Goal: Transaction & Acquisition: Subscribe to service/newsletter

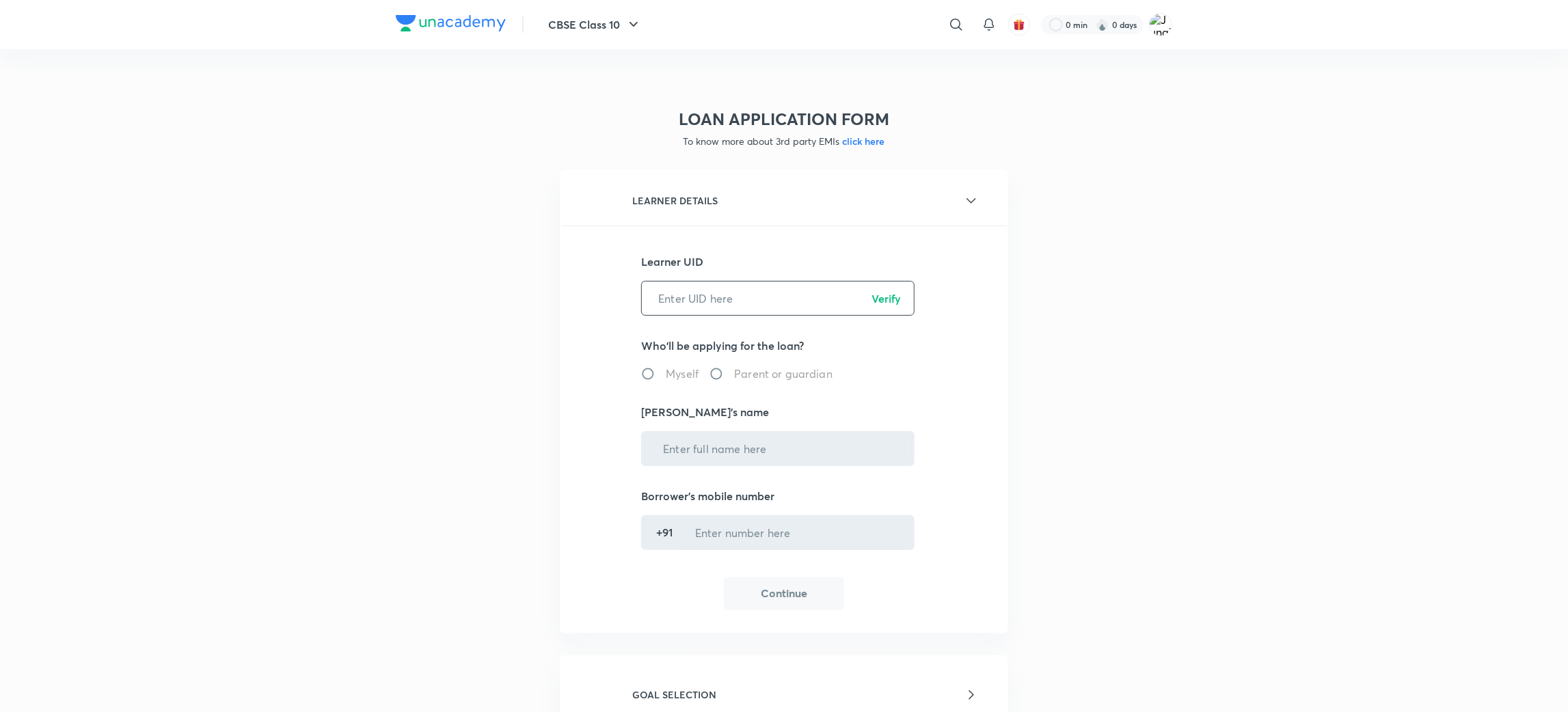
click at [747, 283] on input "text" at bounding box center [778, 299] width 272 height 35
paste input "C6MFAR67R0"
type input "C6MFAR67R0"
click at [884, 296] on p "Verify" at bounding box center [886, 299] width 29 height 17
radio input "true"
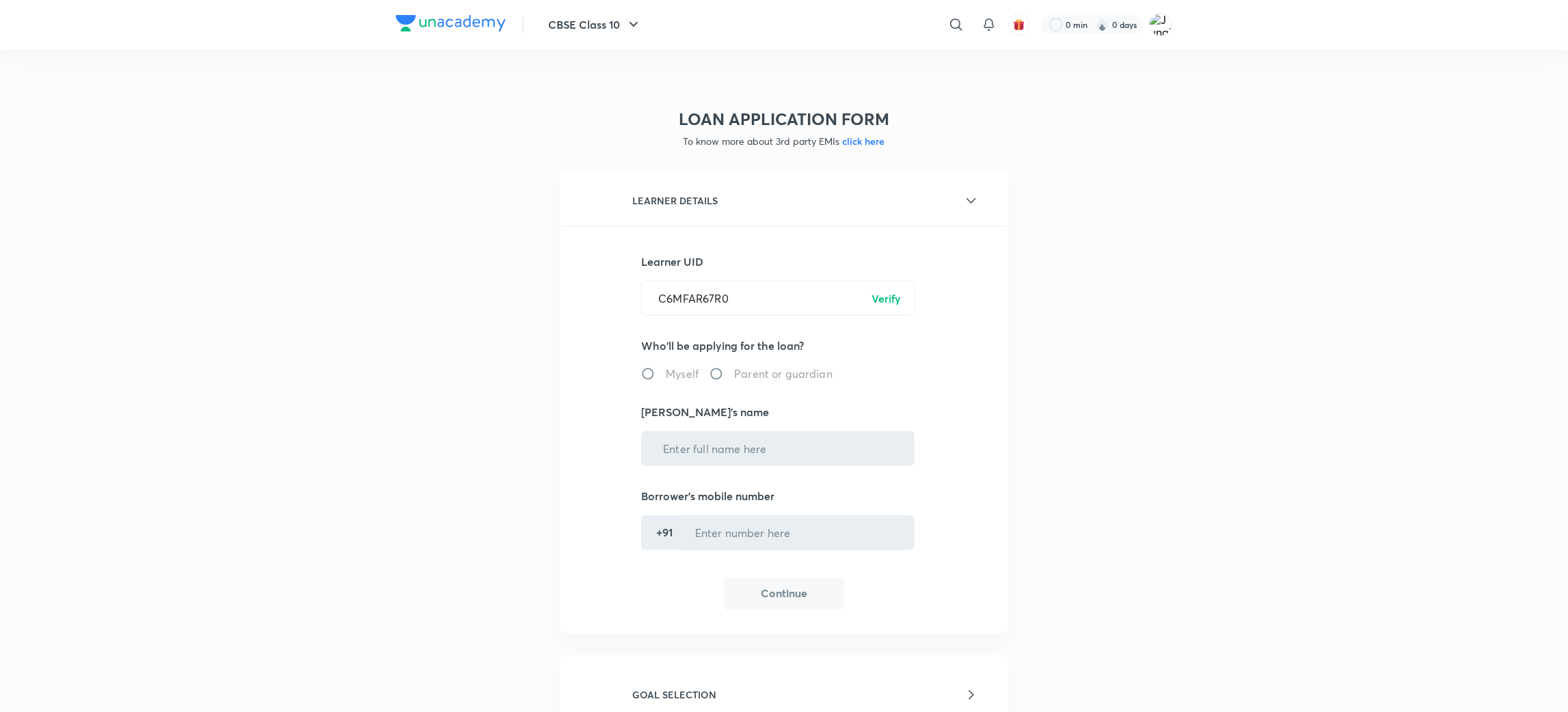
type input "[PERSON_NAME]"
type input "******5680"
click at [797, 590] on button "Continue" at bounding box center [783, 593] width 120 height 33
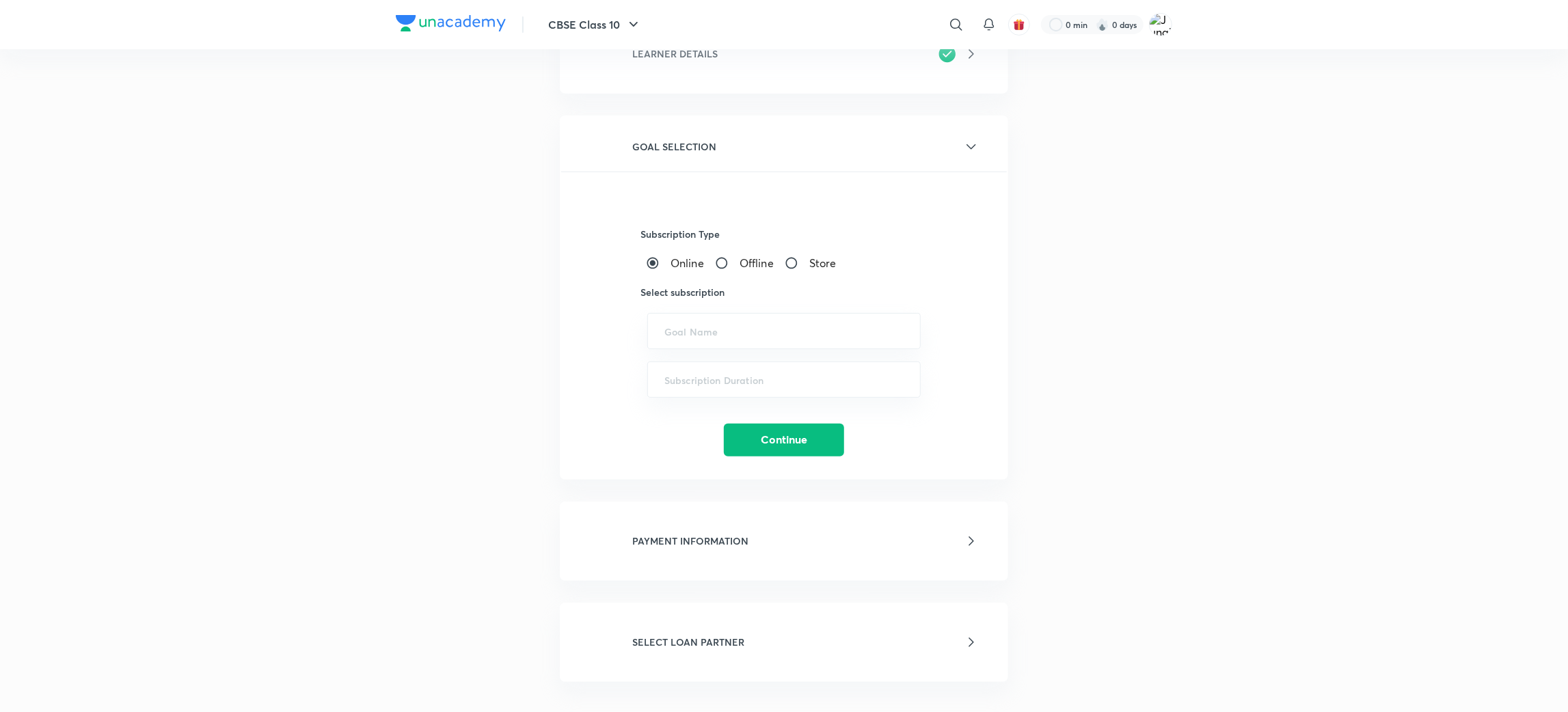
scroll to position [205, 0]
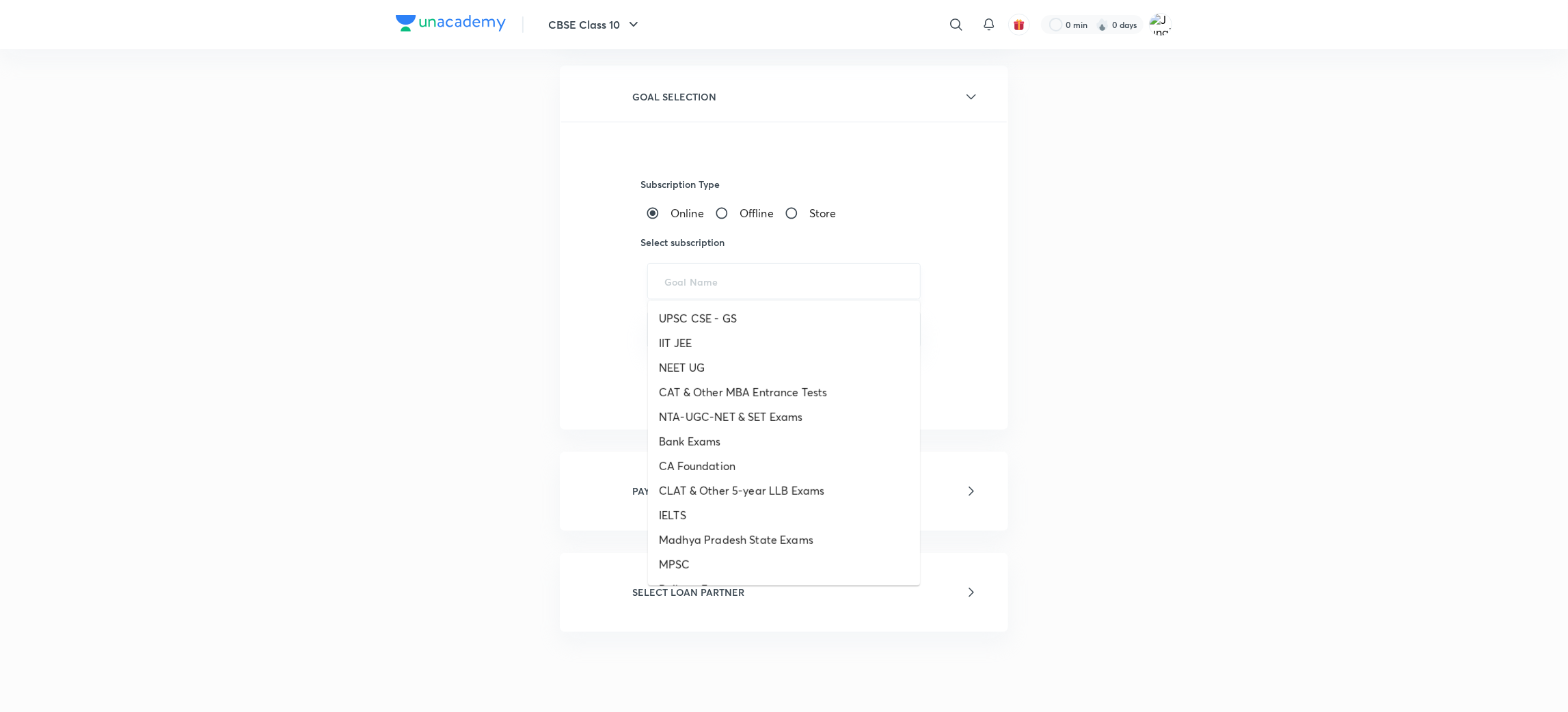
click at [706, 284] on input "text" at bounding box center [784, 281] width 239 height 13
paste input "ICONIC - UPSC CSE - GS, UPSC CSE - Optional, UPSC CSE GS Platinum"
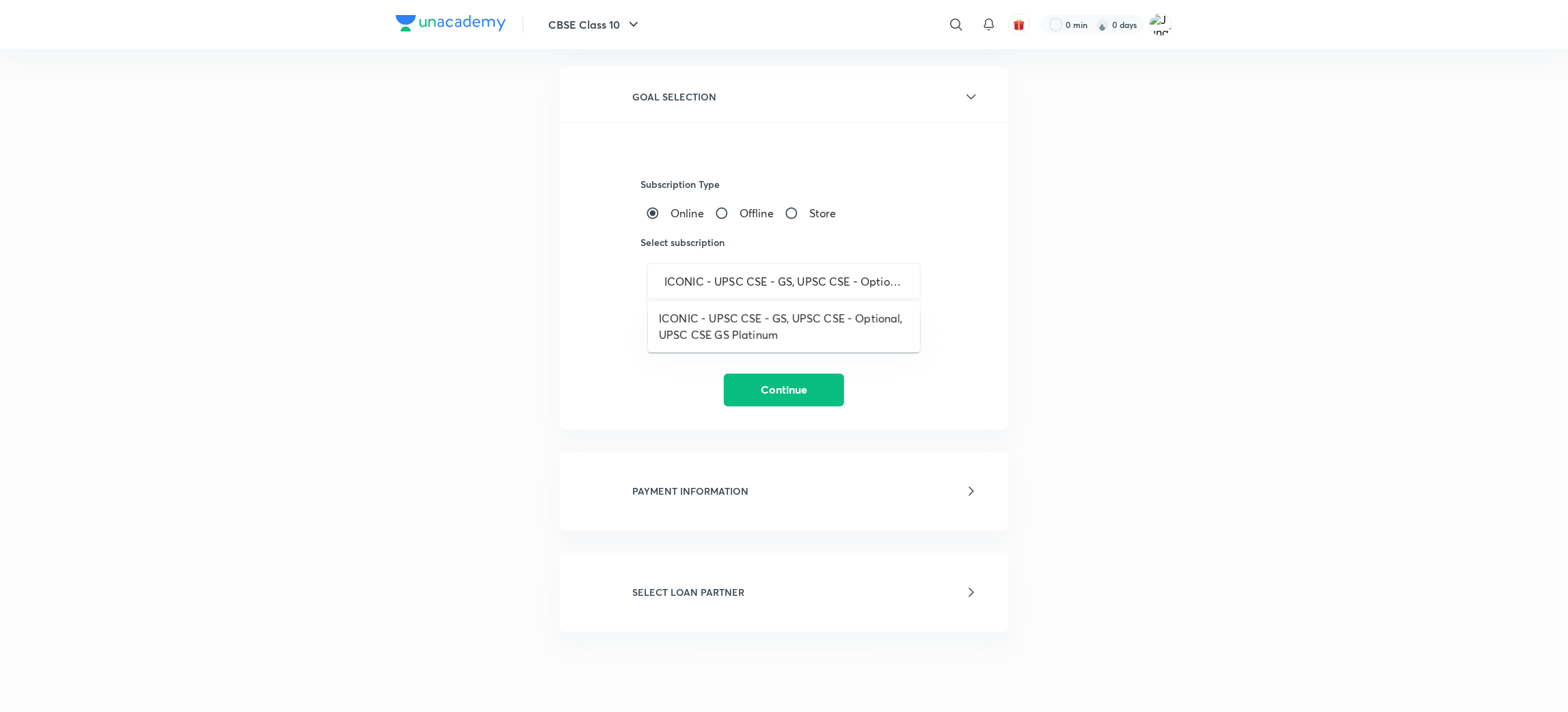
scroll to position [0, 129]
click at [710, 328] on li "ICONIC - UPSC CSE - GS, UPSC CSE - Optional, UPSC CSE GS Platinum" at bounding box center [784, 327] width 272 height 41
type input "ICONIC - UPSC CSE - GS, UPSC CSE - Optional, UPSC CSE GS Platinum"
click at [710, 328] on input "text" at bounding box center [784, 329] width 239 height 13
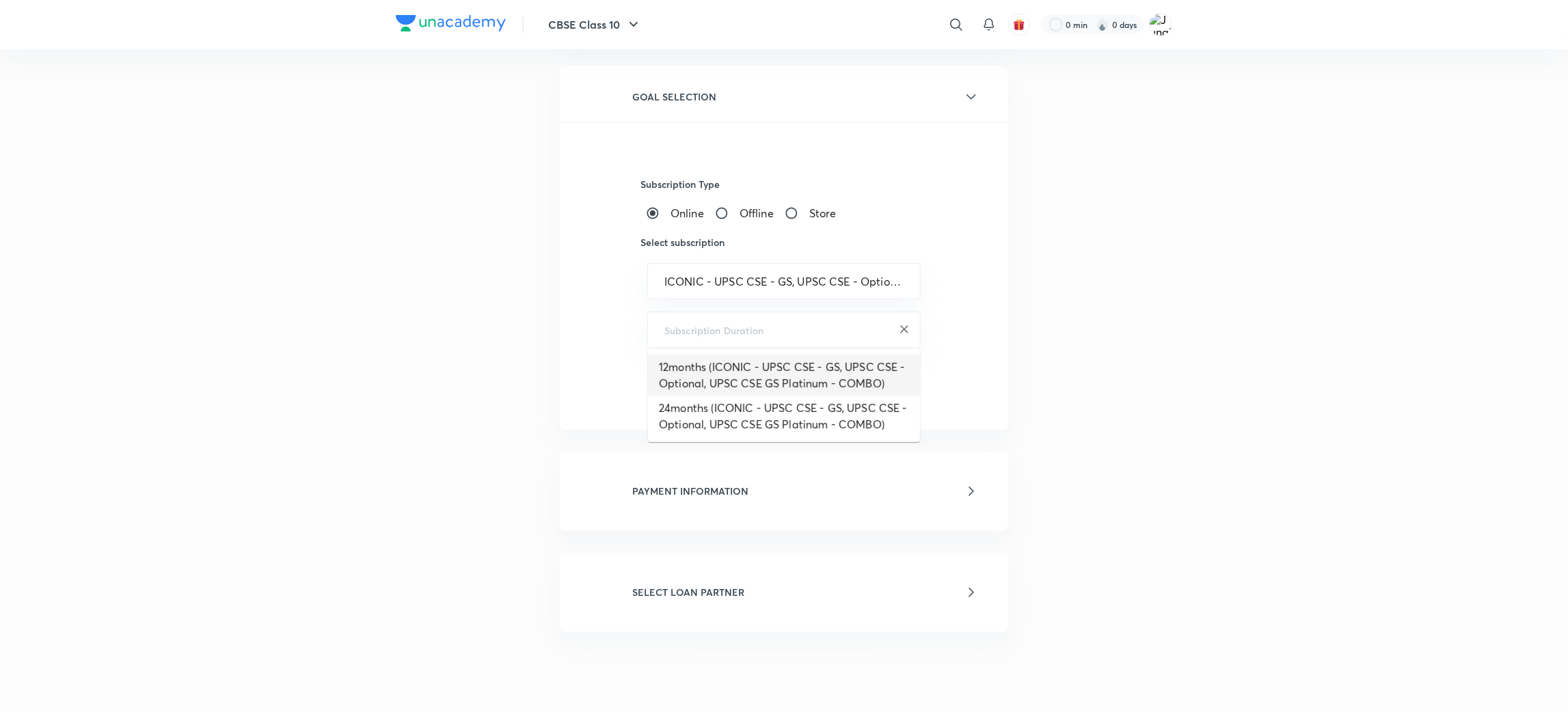
click at [718, 384] on li "12months (ICONIC - UPSC CSE - GS, UPSC CSE - Optional, UPSC CSE GS Platinum - C…" at bounding box center [784, 375] width 272 height 41
type input "12months (ICONIC - UPSC CSE - GS, UPSC CSE - Optional, UPSC CSE GS Platinum - C…"
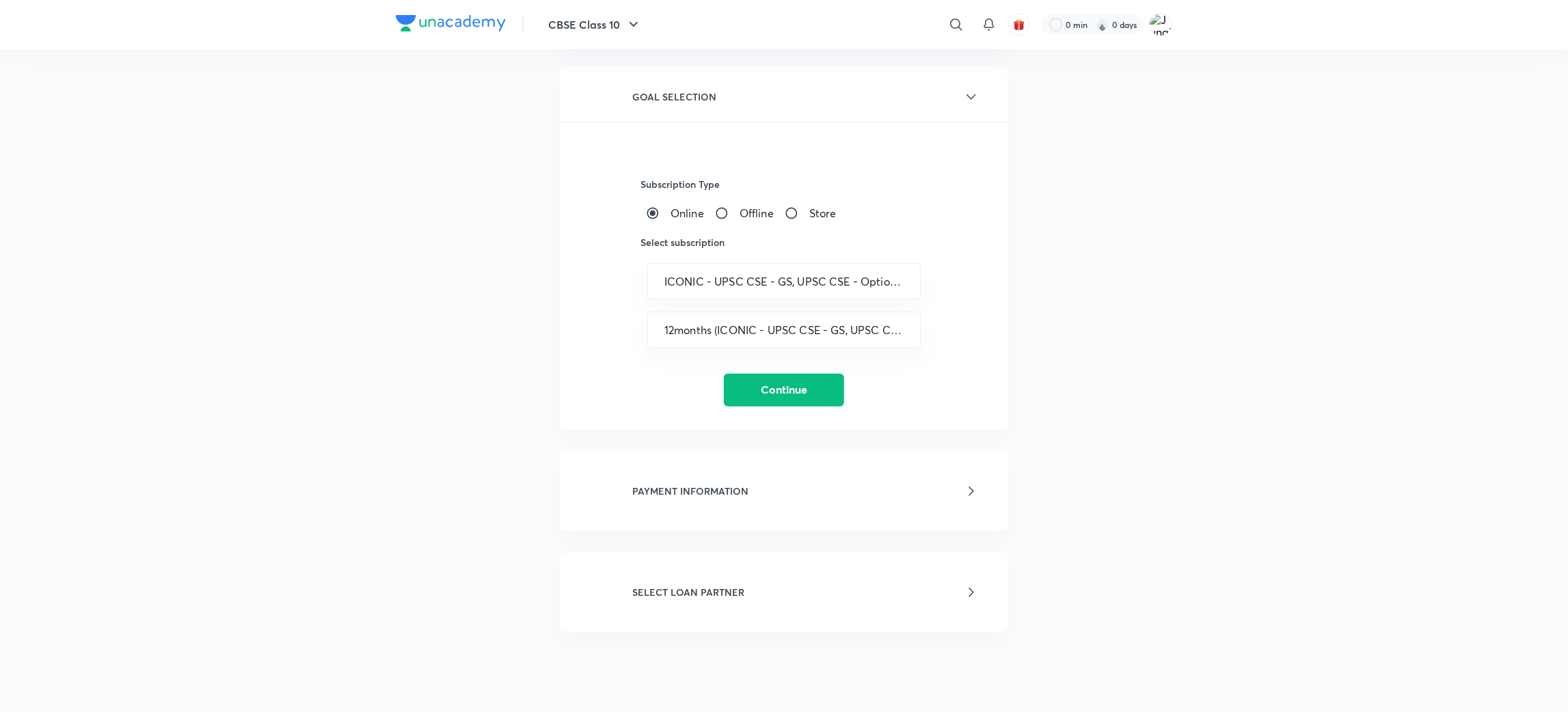
click at [793, 377] on button "Continue" at bounding box center [783, 391] width 120 height 33
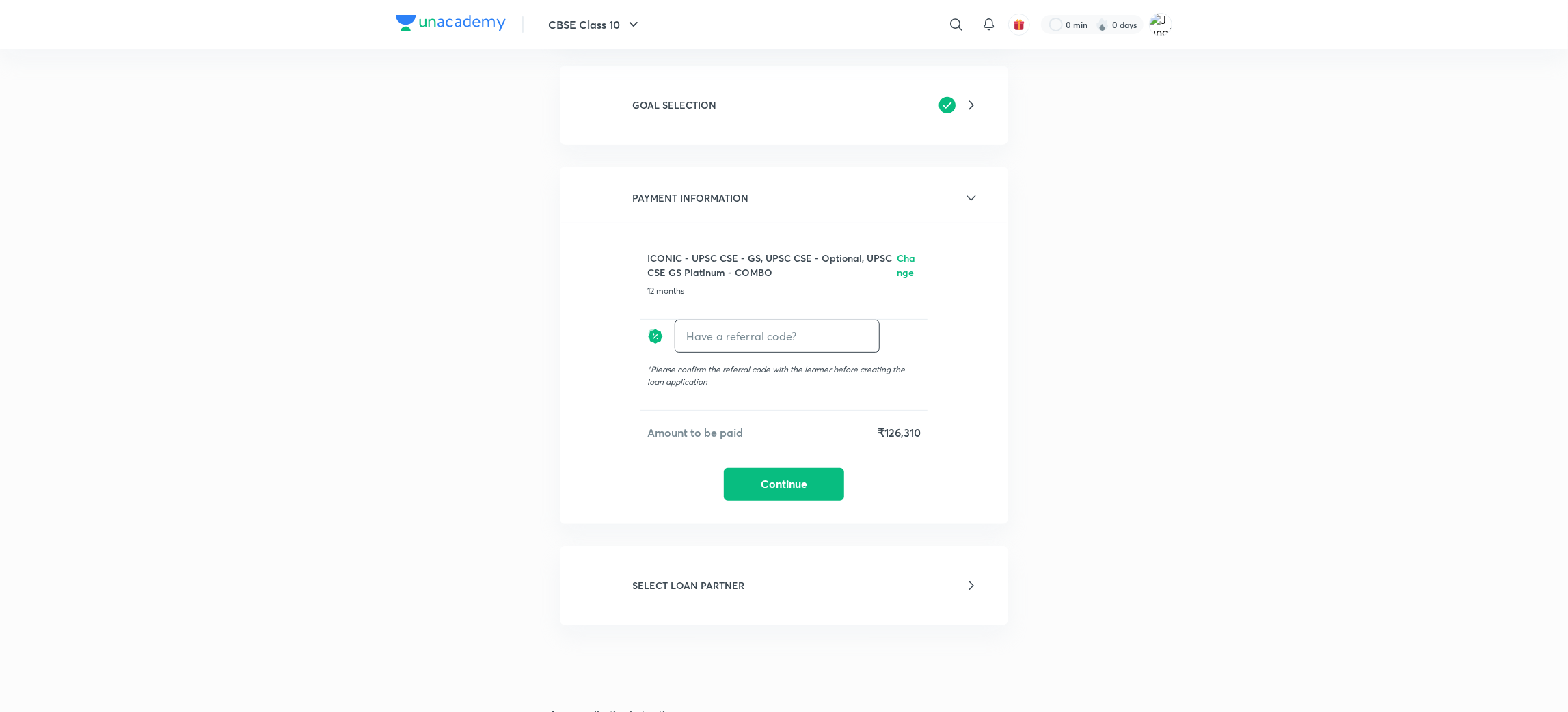
click at [760, 331] on input "text" at bounding box center [777, 336] width 204 height 32
type input "Unacademy"
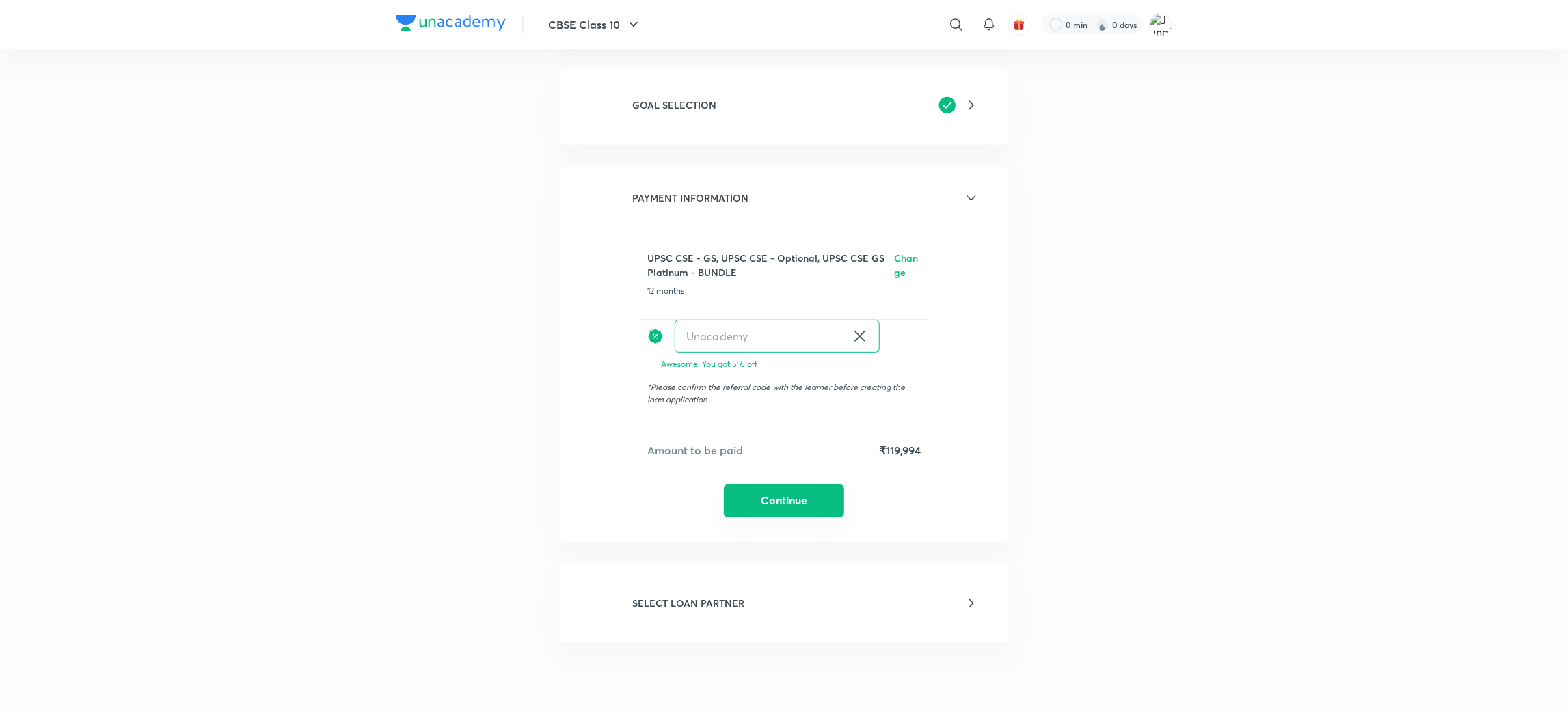
click at [807, 499] on button "Continue" at bounding box center [783, 501] width 120 height 33
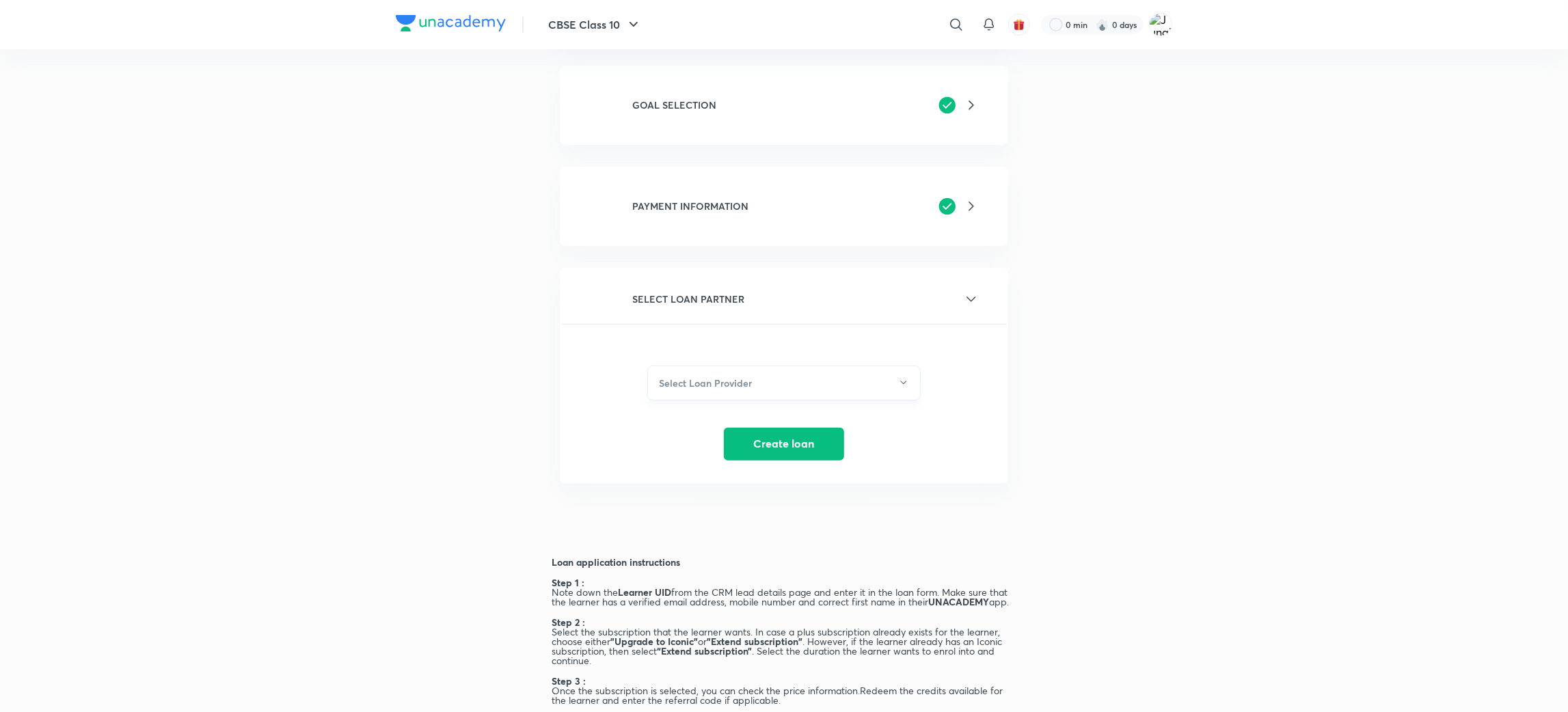
click at [761, 379] on button "Select Loan Provider" at bounding box center [783, 384] width 273 height 35
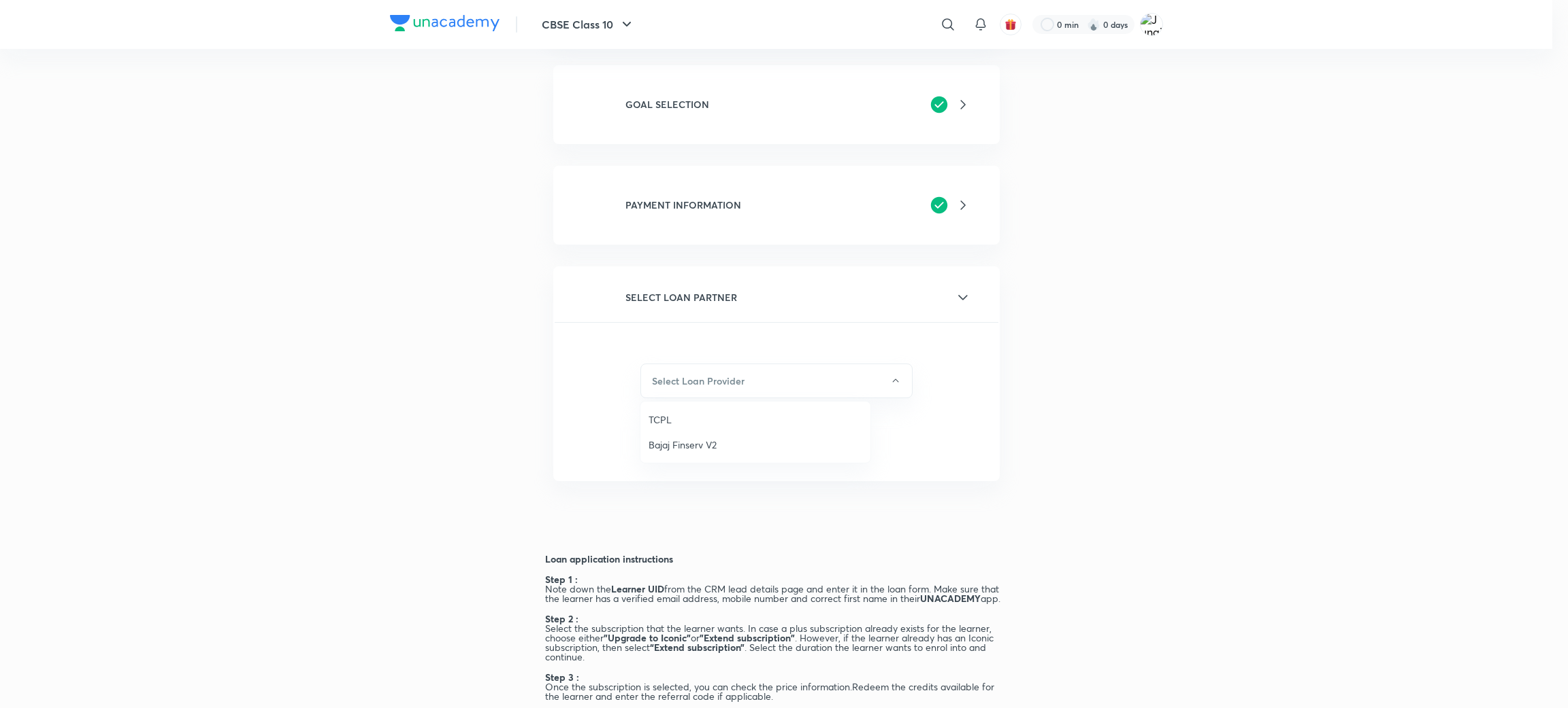
click at [1086, 315] on div at bounding box center [784, 354] width 1568 height 708
